Goal: Find specific page/section: Locate a particular part of the current website

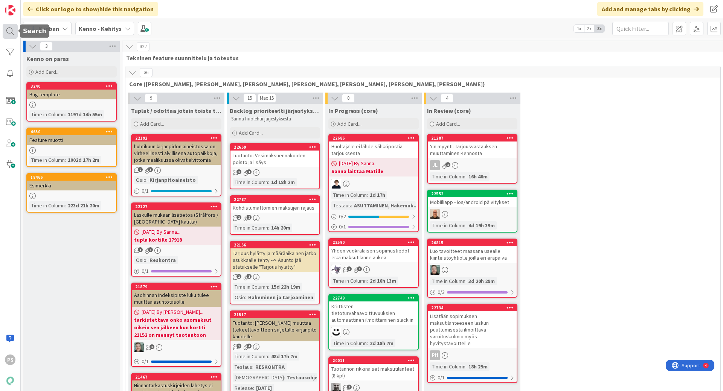
click at [8, 32] on div at bounding box center [10, 31] width 15 height 15
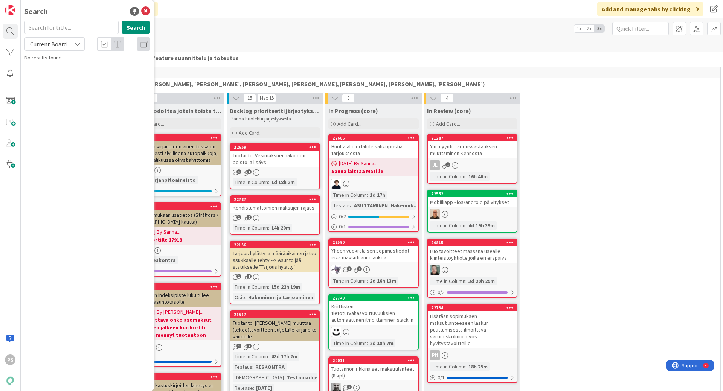
click at [40, 28] on input "text" at bounding box center [71, 28] width 94 height 14
type input "22786"
click at [63, 44] on span "Current Board" at bounding box center [48, 44] width 37 height 8
click at [54, 71] on span "All Boards" at bounding box center [68, 75] width 78 height 11
click at [105, 70] on p "Vesilaskutuksen ennakkojen palautuksen maksulaji ei nouse valittavaksi asetuksi…" at bounding box center [92, 75] width 115 height 24
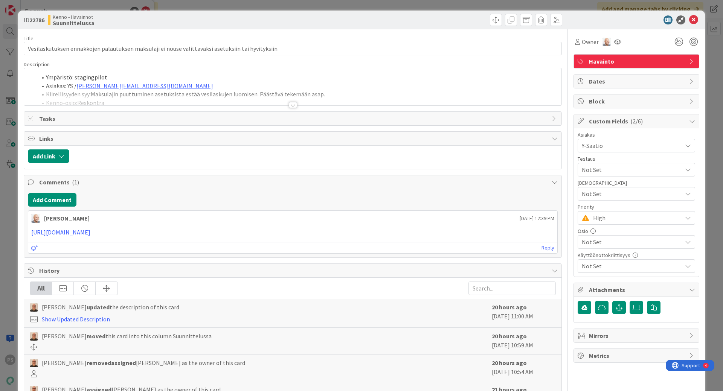
click at [289, 104] on div at bounding box center [293, 105] width 8 height 6
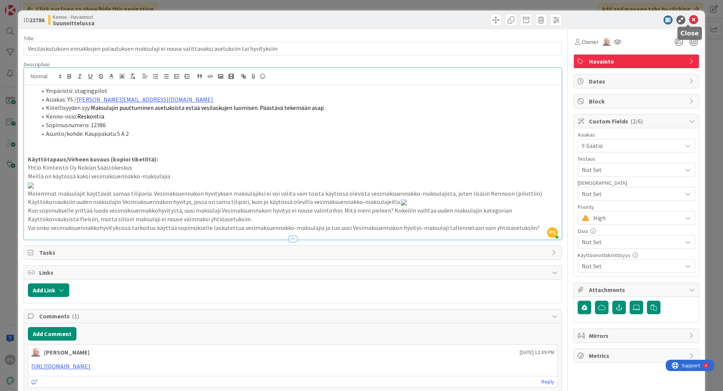
click at [689, 19] on icon at bounding box center [693, 19] width 9 height 9
